Goal: Navigation & Orientation: Find specific page/section

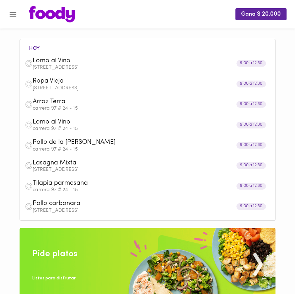
click at [81, 204] on span "Pollo carbonara" at bounding box center [139, 204] width 213 height 8
click at [14, 12] on icon "Menu" at bounding box center [13, 14] width 9 height 9
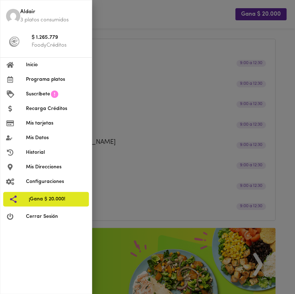
click at [33, 16] on p "3 platos consumidos" at bounding box center [53, 19] width 66 height 7
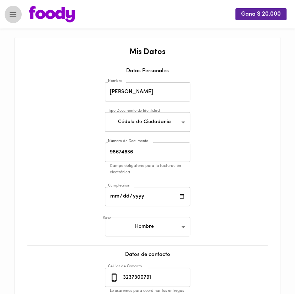
click at [13, 12] on icon "Menu" at bounding box center [13, 14] width 9 height 9
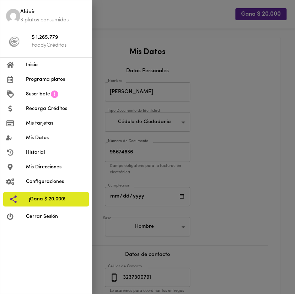
click at [42, 63] on span "Inicio" at bounding box center [56, 64] width 60 height 7
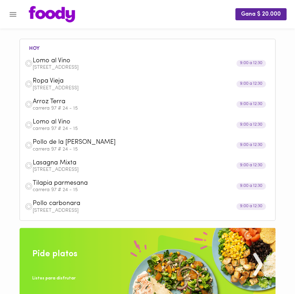
click at [14, 12] on icon "Menu" at bounding box center [13, 14] width 7 height 5
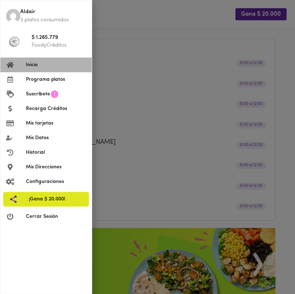
click at [38, 61] on li "Inicio" at bounding box center [45, 65] width 91 height 15
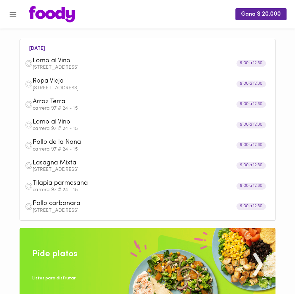
click at [17, 7] on div "Gana $ 20.000" at bounding box center [147, 14] width 295 height 28
click at [17, 9] on button "Menu" at bounding box center [12, 14] width 17 height 17
